Goal: Transaction & Acquisition: Download file/media

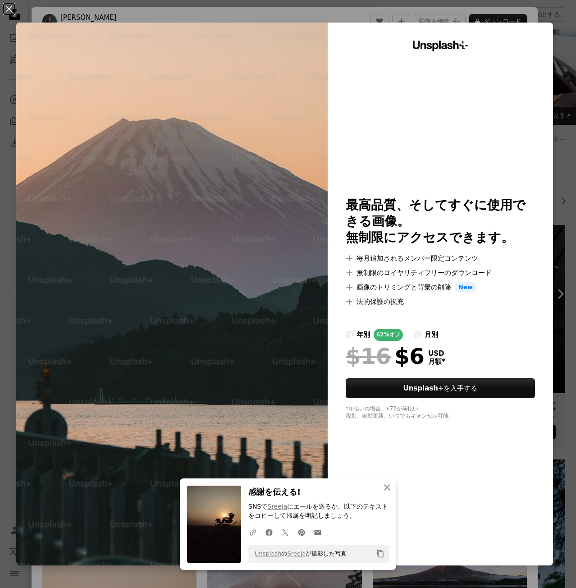
click at [558, 148] on div "An X shape An X shape 閉じる 感謝を伝える! SNSで Sreeja にエールを送るか、以下のテキストをコピーして帰属を明記しましょう。…" at bounding box center [288, 294] width 576 height 588
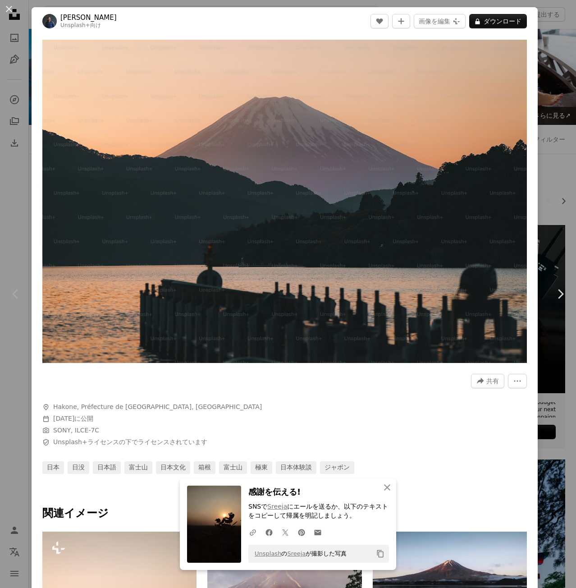
click at [544, 109] on div "An X shape Chevron left Chevron right An X shape 閉じる 感謝を伝える! SNSで Sreeja にエールを送…" at bounding box center [288, 294] width 576 height 588
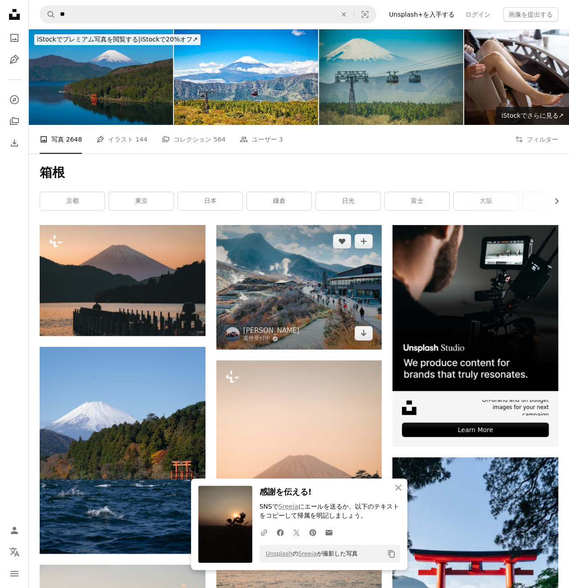
click at [277, 294] on img at bounding box center [299, 287] width 166 height 124
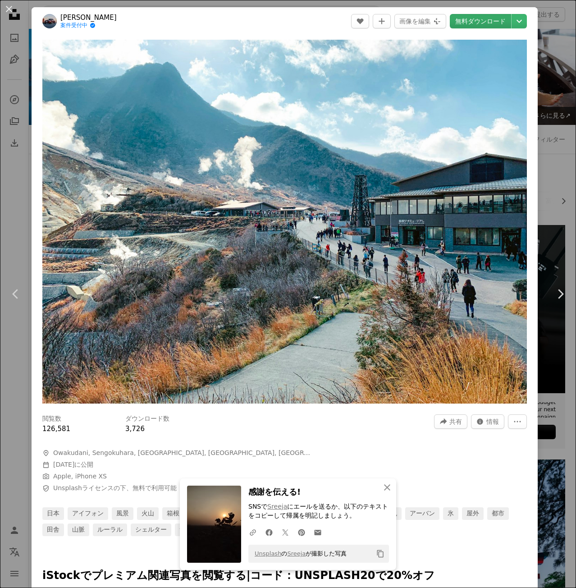
click at [484, 21] on link "無料ダウンロード" at bounding box center [480, 21] width 61 height 14
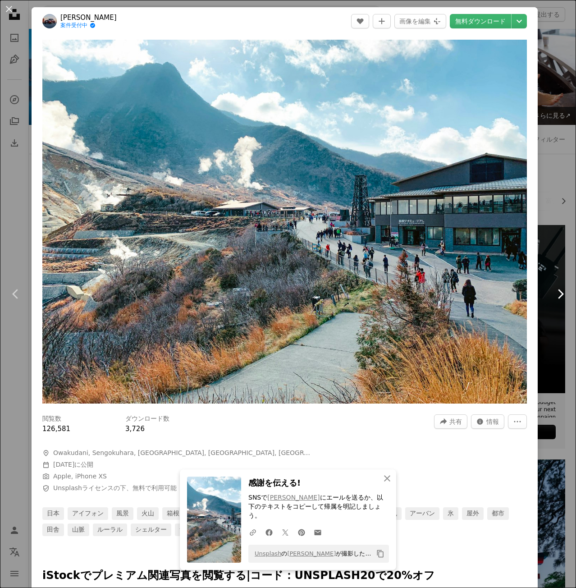
click at [545, 306] on link "Chevron right" at bounding box center [561, 294] width 32 height 87
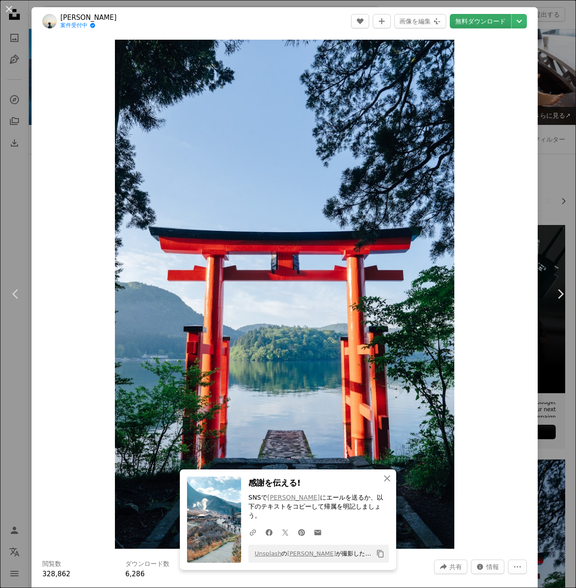
click at [485, 20] on link "無料ダウンロード" at bounding box center [480, 21] width 61 height 14
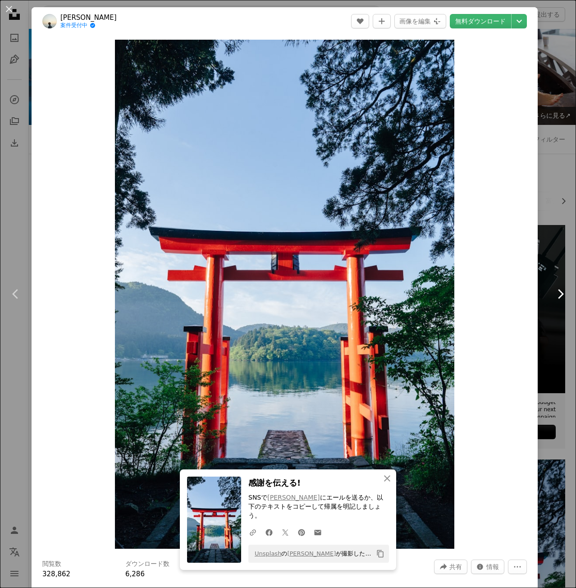
click at [558, 290] on icon "Chevron right" at bounding box center [560, 294] width 14 height 14
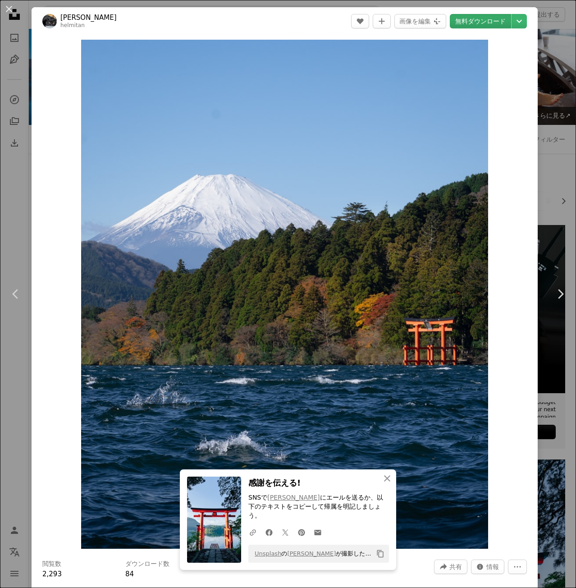
click at [482, 24] on link "無料ダウンロード" at bounding box center [480, 21] width 61 height 14
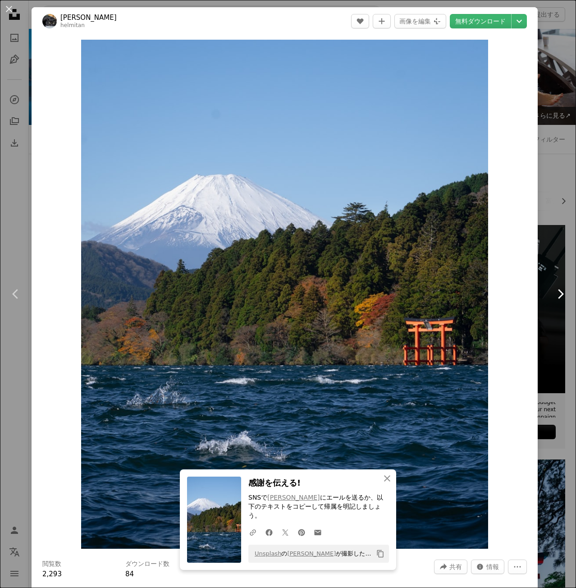
click at [553, 301] on icon "Chevron right" at bounding box center [560, 294] width 14 height 14
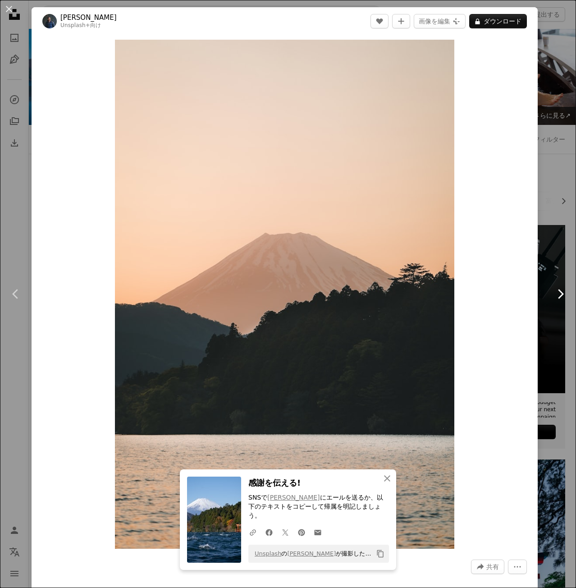
click at [553, 298] on icon "Chevron right" at bounding box center [560, 294] width 14 height 14
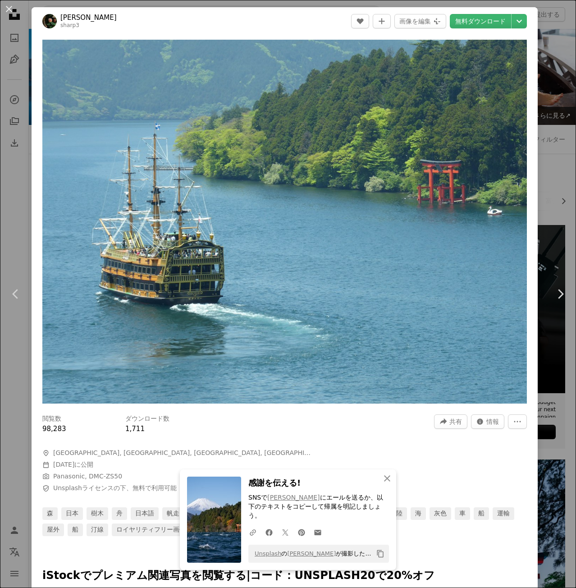
click at [482, 29] on header "[PERSON_NAME] sharp3 A heart A plus sign 画像を編集 Plus sign for Unsplash+ 無料ダウンロード…" at bounding box center [285, 21] width 506 height 28
click at [482, 26] on link "無料ダウンロード" at bounding box center [480, 21] width 61 height 14
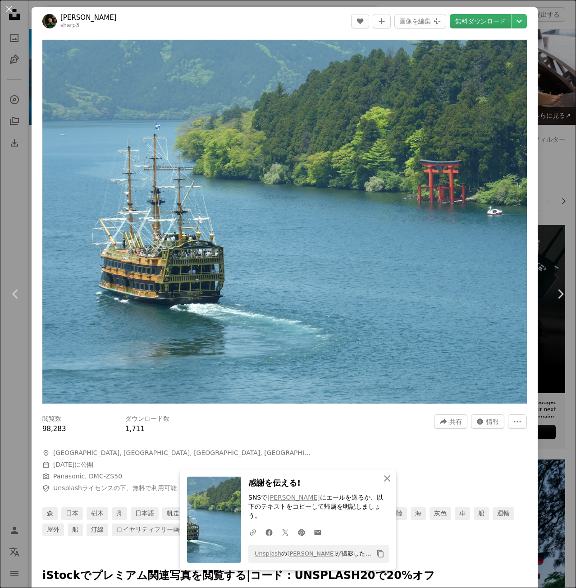
click at [482, 18] on link "無料ダウンロード" at bounding box center [480, 21] width 61 height 14
click at [545, 268] on link "Chevron right" at bounding box center [561, 294] width 32 height 87
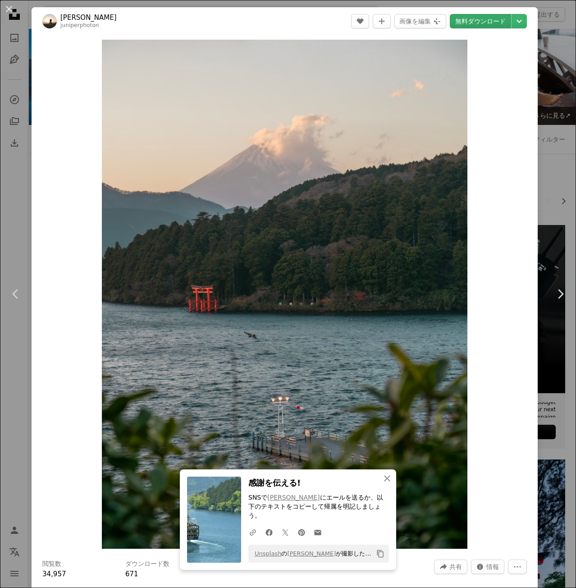
click at [474, 21] on link "無料ダウンロード" at bounding box center [480, 21] width 61 height 14
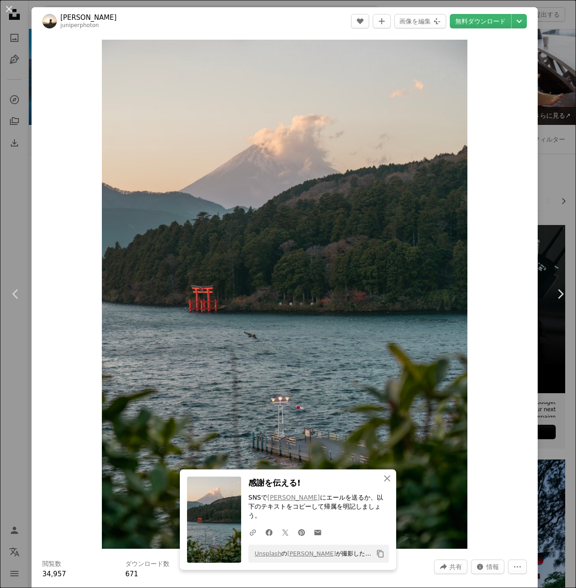
click at [23, 180] on div "An X shape Chevron left Chevron right An X shape 閉じる 感謝を伝える! SNSで [PERSON_NAME]…" at bounding box center [288, 294] width 576 height 588
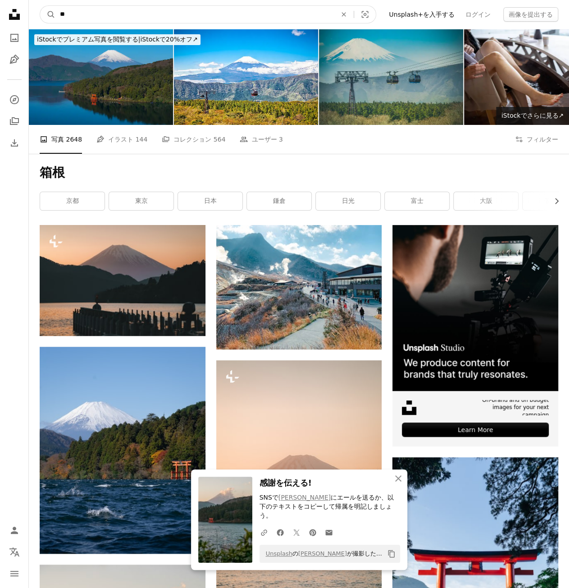
click at [177, 20] on input "**" at bounding box center [194, 14] width 279 height 17
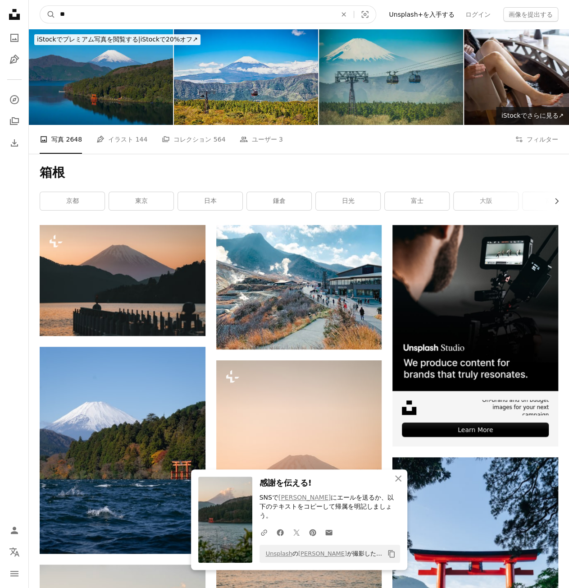
type input "*"
type input "*****"
click button "A magnifying glass" at bounding box center [47, 14] width 15 height 17
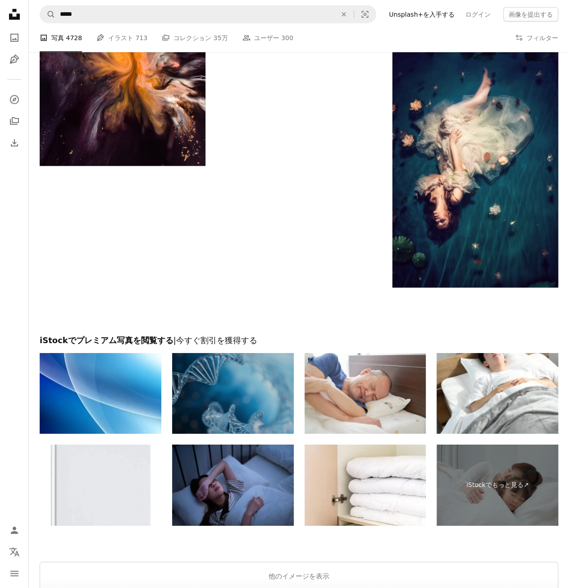
scroll to position [857, 0]
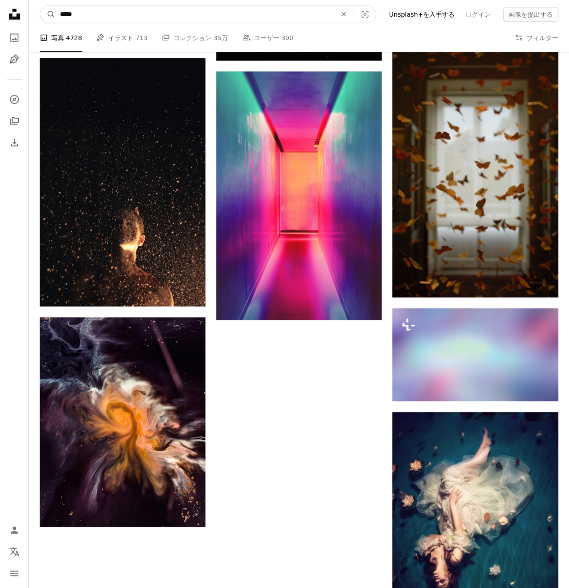
drag, startPoint x: 87, startPoint y: 14, endPoint x: 12, endPoint y: 21, distance: 75.6
click at [12, 21] on div "Unsplash logo Unsplash ホーム A photo Pen Tool A compass A stack of folders Downlo…" at bounding box center [284, 99] width 569 height 1912
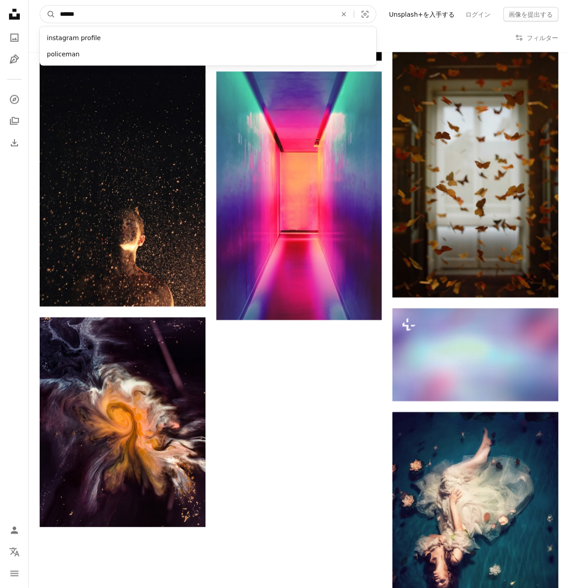
type input "*******"
click button "A magnifying glass" at bounding box center [47, 14] width 15 height 17
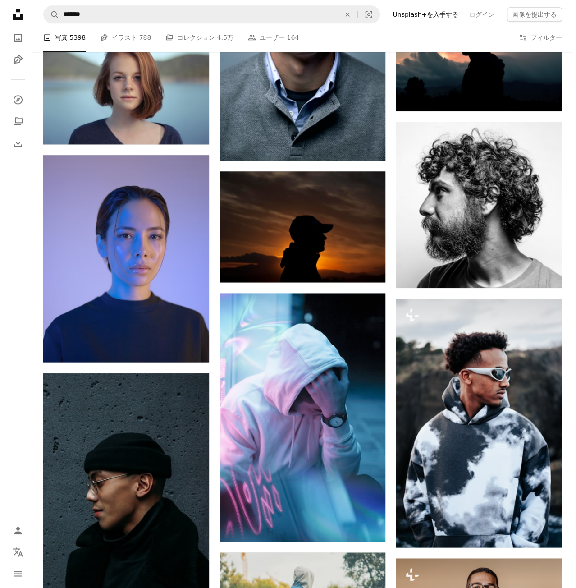
scroll to position [631, 0]
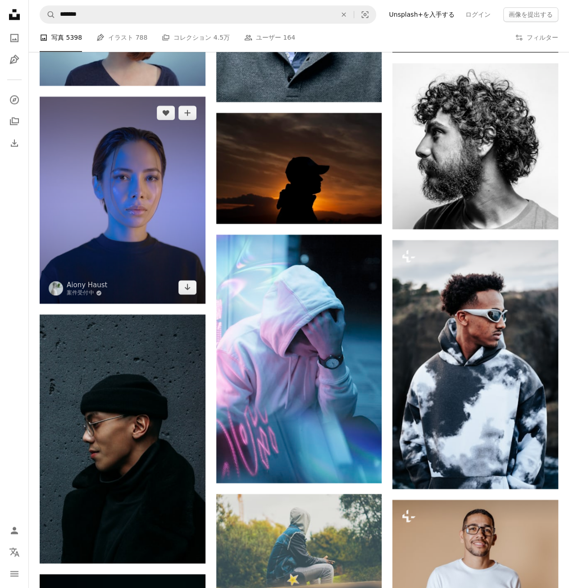
click at [118, 198] on img at bounding box center [123, 199] width 166 height 207
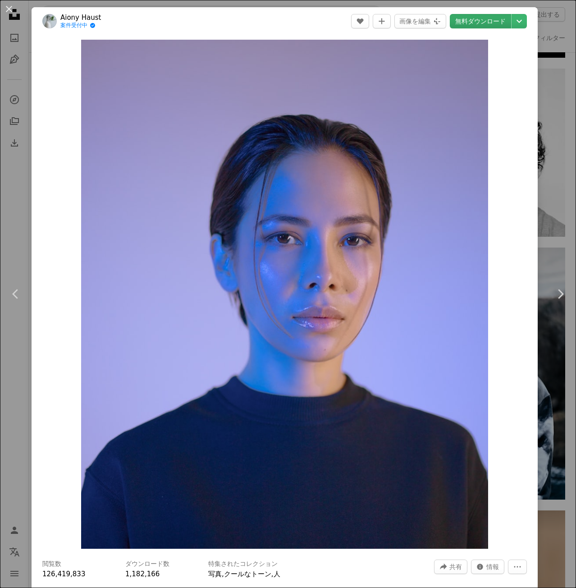
click at [482, 22] on link "無料ダウンロード" at bounding box center [480, 21] width 61 height 14
